Goal: Task Accomplishment & Management: Use online tool/utility

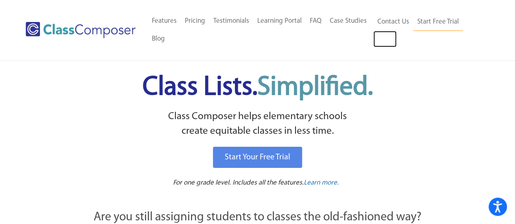
click at [388, 38] on link "Log In" at bounding box center [384, 39] width 23 height 16
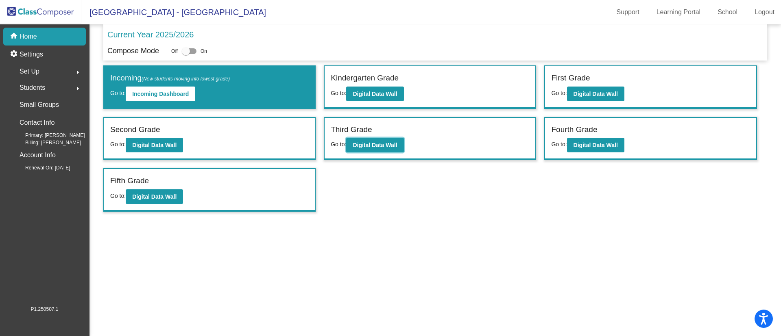
click at [358, 139] on button "Digital Data Wall" at bounding box center [374, 145] width 57 height 15
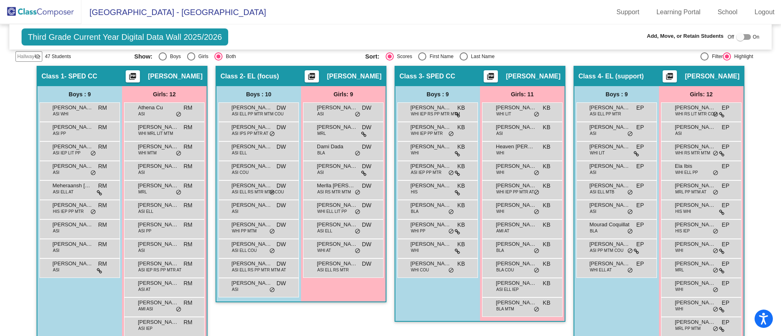
scroll to position [168, 0]
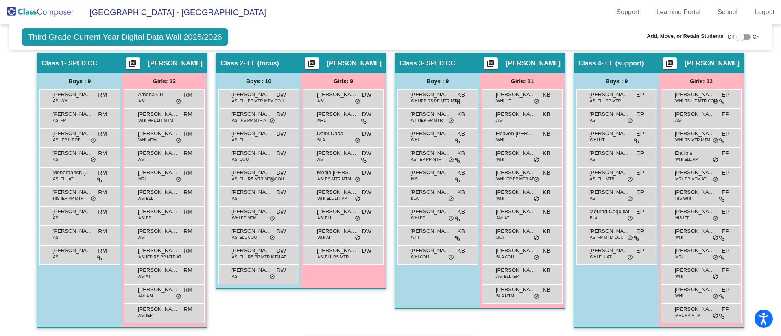
click at [164, 120] on span "WHI MRL LIT MTM" at bounding box center [155, 121] width 35 height 6
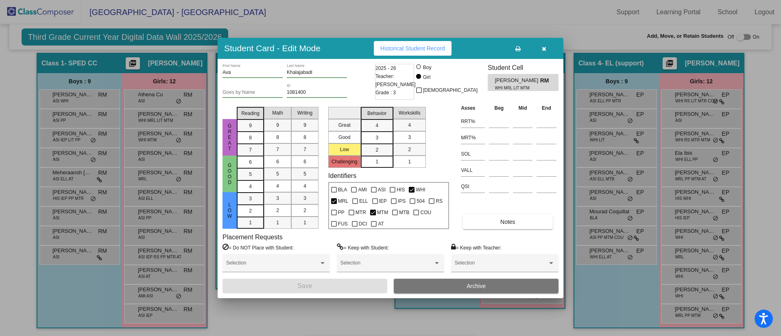
click at [543, 47] on icon "button" at bounding box center [544, 49] width 4 height 6
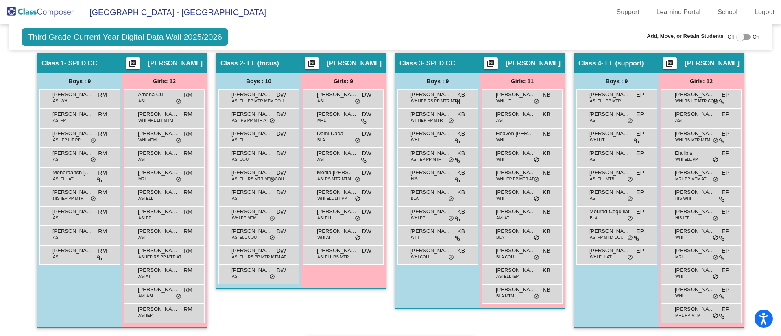
click at [736, 35] on div at bounding box center [740, 37] width 8 height 8
checkbox input "true"
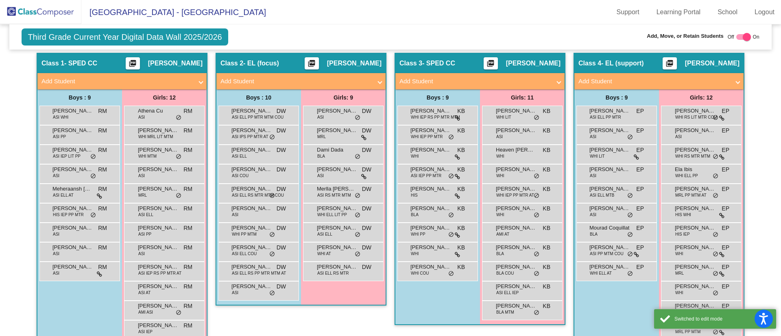
click at [156, 129] on span "Ava Khalajabadi" at bounding box center [158, 131] width 41 height 8
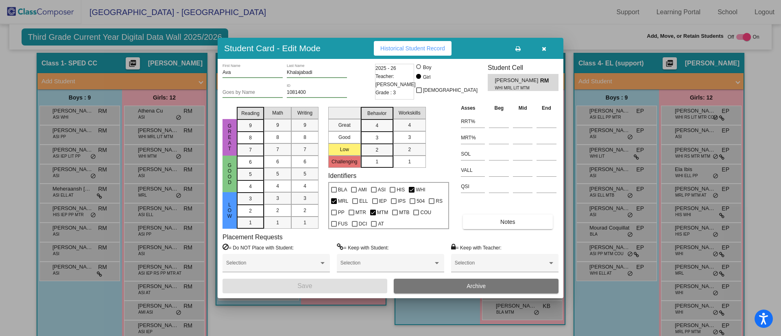
click at [574, 27] on div at bounding box center [390, 168] width 781 height 336
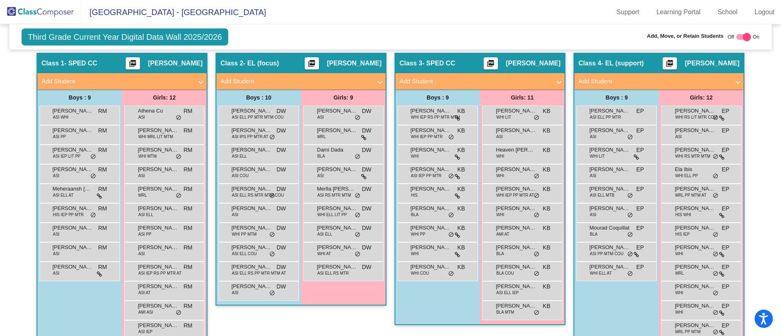
scroll to position [0, 0]
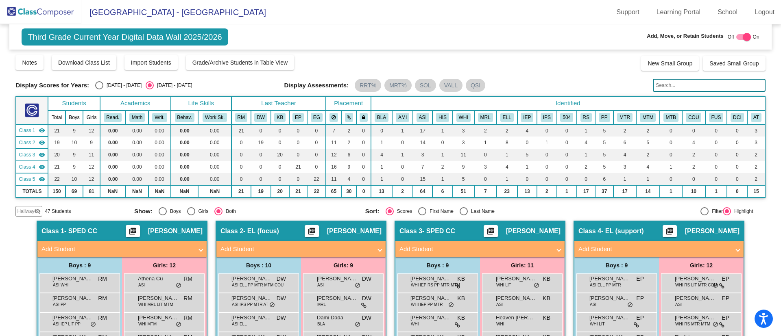
click at [105, 84] on div "2024 - 2025" at bounding box center [122, 85] width 38 height 7
click at [99, 90] on input "2024 - 2025" at bounding box center [99, 90] width 0 height 0
radio input "true"
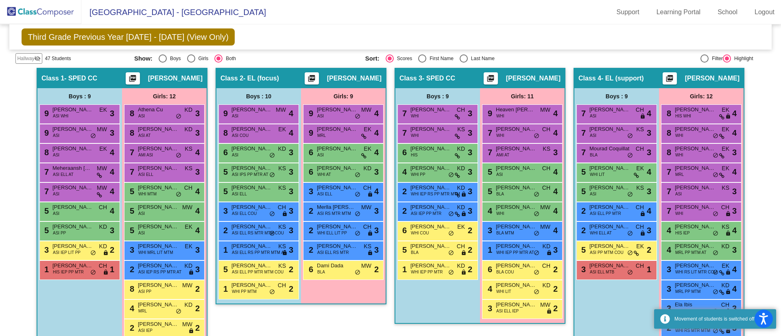
scroll to position [150, 0]
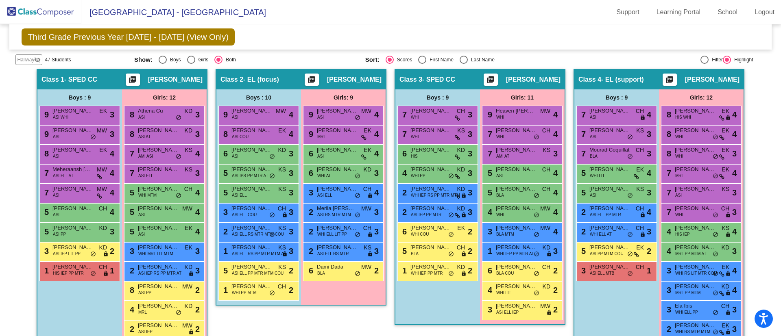
click at [153, 253] on span "WHI MRL LIT MTM" at bounding box center [155, 254] width 35 height 6
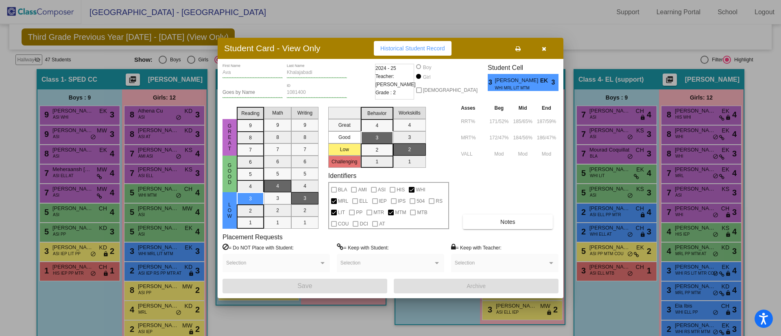
click at [544, 49] on icon "button" at bounding box center [544, 49] width 4 height 6
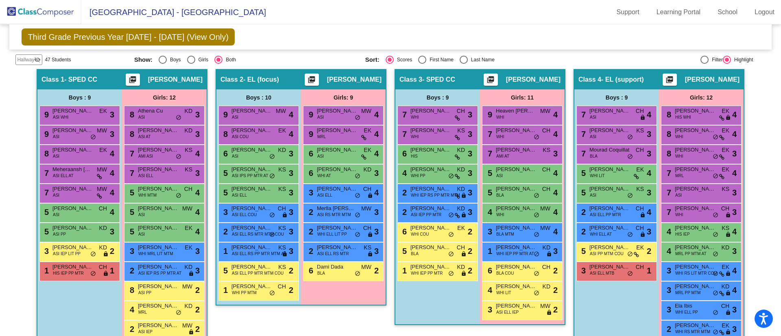
scroll to position [0, 0]
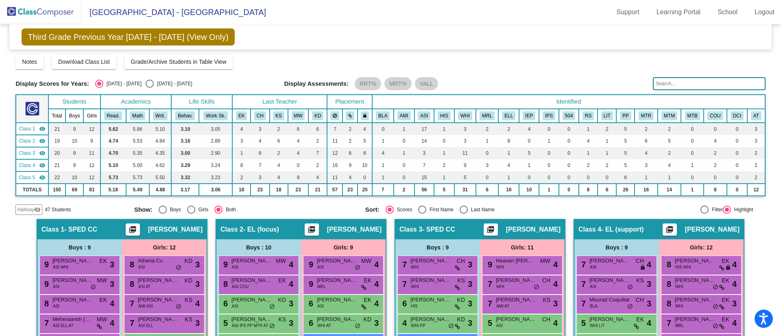
click at [26, 8] on img at bounding box center [40, 12] width 81 height 24
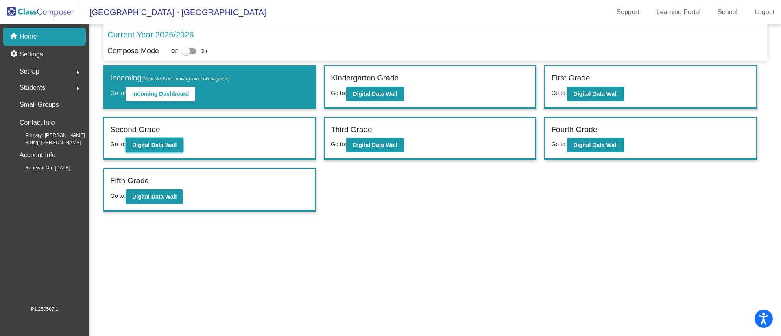
click at [168, 149] on button "Digital Data Wall" at bounding box center [154, 145] width 57 height 15
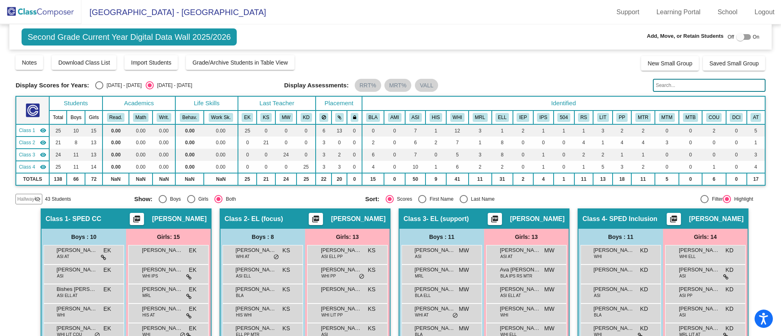
click at [764, 232] on mat-sidenav-content "Second Grade Current Year Digital Data Wall 2025/2026 Add, Move, or Retain Stud…" at bounding box center [390, 180] width 781 height 312
click at [103, 85] on div "Select an option" at bounding box center [99, 85] width 8 height 8
click at [99, 90] on input "2024 - 2025" at bounding box center [99, 90] width 0 height 0
radio input "true"
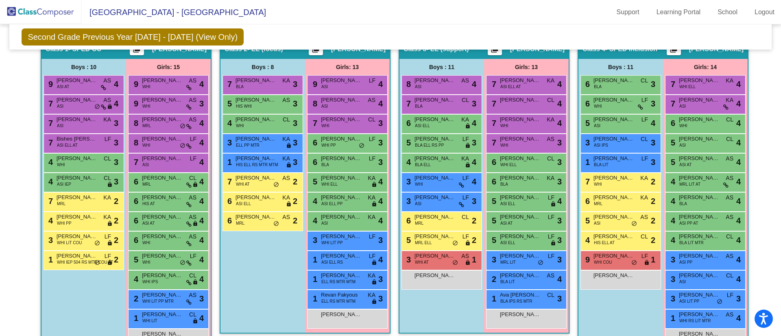
scroll to position [168, 0]
